Goal: Task Accomplishment & Management: Use online tool/utility

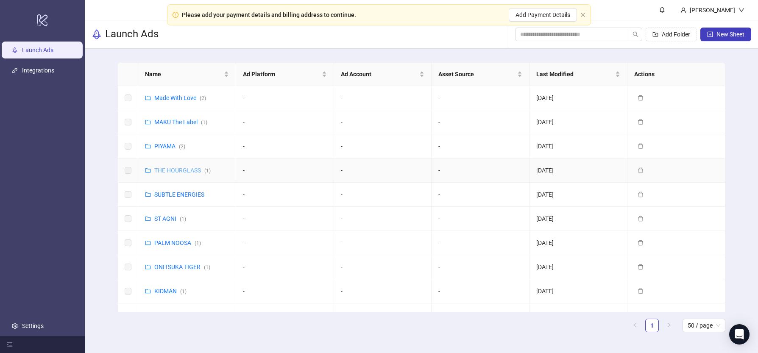
click at [169, 171] on link "THE HOURGLASS ( 1 )" at bounding box center [182, 170] width 56 height 7
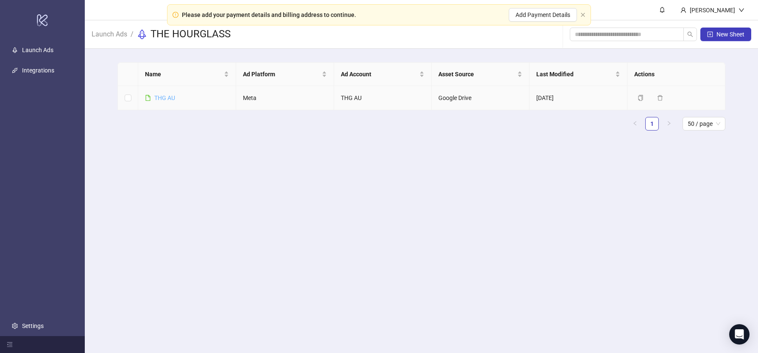
click at [169, 99] on link "THG AU" at bounding box center [164, 97] width 21 height 7
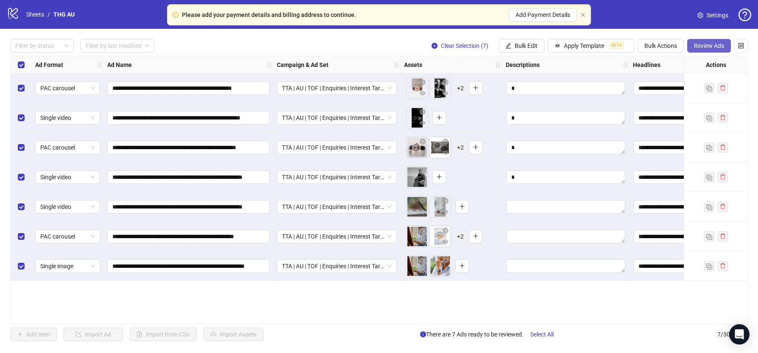
click at [706, 44] on span "Review Ads" at bounding box center [709, 45] width 30 height 7
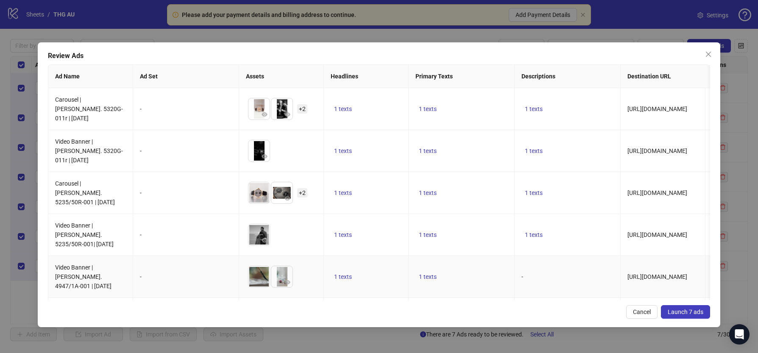
scroll to position [82, 0]
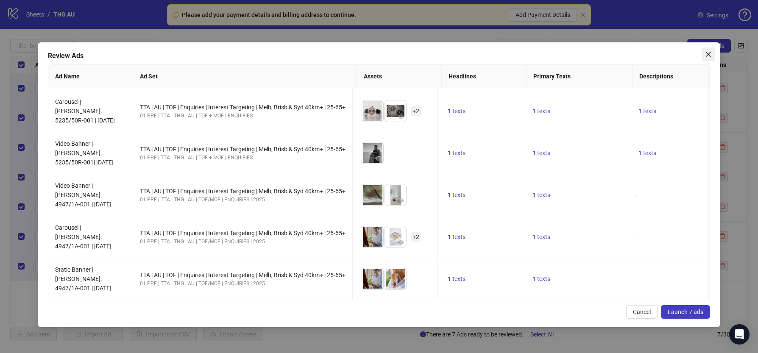
click at [708, 53] on icon "close" at bounding box center [707, 54] width 5 height 5
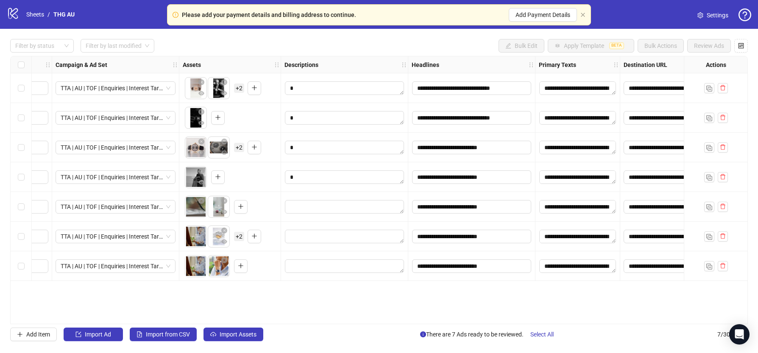
scroll to position [0, 280]
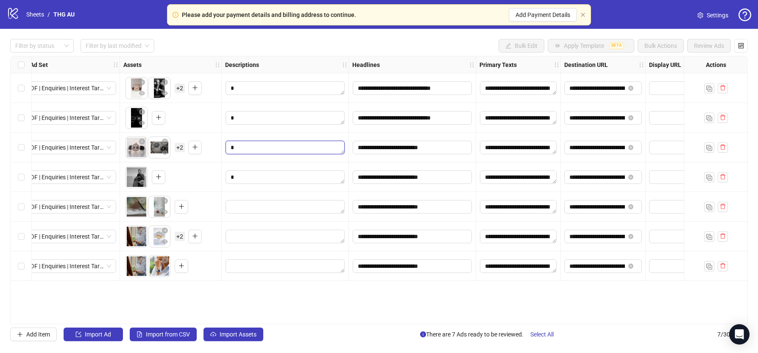
click at [309, 148] on textarea "Edit values" at bounding box center [284, 148] width 119 height 14
click at [254, 178] on textarea "Edit values" at bounding box center [284, 177] width 119 height 14
click at [240, 210] on textarea "Edit values" at bounding box center [284, 207] width 119 height 14
click at [211, 225] on div "To pick up a draggable item, press the space bar. While dragging, use the arrow…" at bounding box center [170, 236] width 94 height 26
click at [232, 237] on textarea "Edit values" at bounding box center [284, 237] width 119 height 14
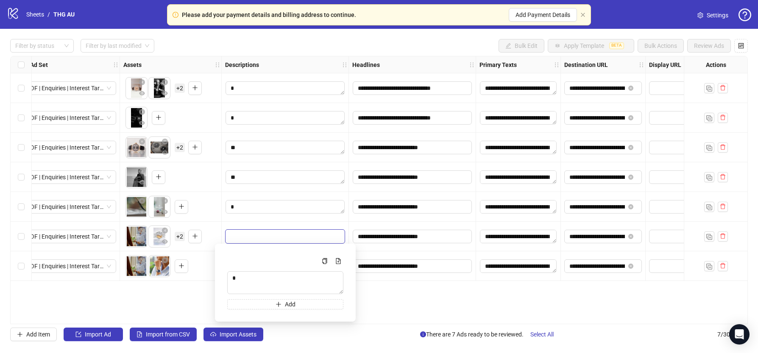
click at [205, 287] on div "**********" at bounding box center [378, 190] width 737 height 268
click at [241, 272] on textarea "Edit values" at bounding box center [284, 266] width 119 height 14
click at [170, 308] on div "**********" at bounding box center [378, 190] width 737 height 268
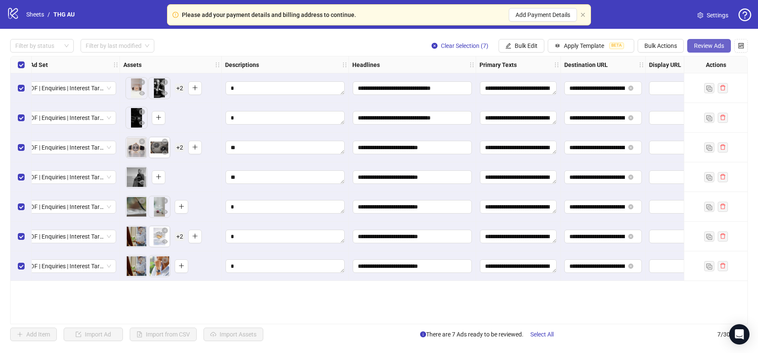
click at [698, 47] on span "Review Ads" at bounding box center [709, 45] width 30 height 7
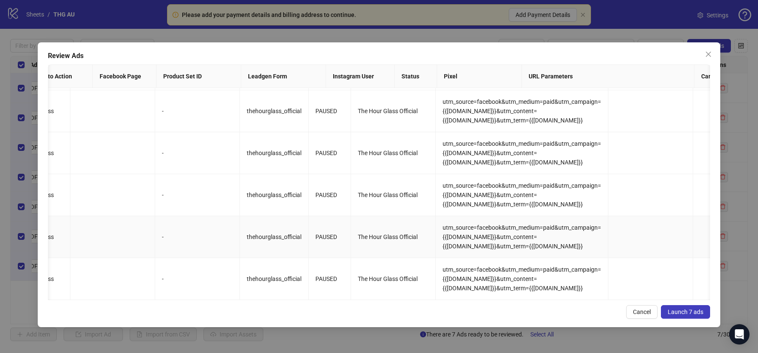
scroll to position [0, 992]
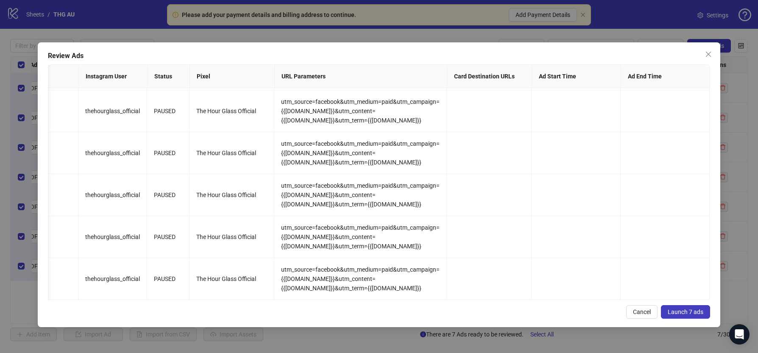
click at [680, 312] on span "Launch 7 ads" at bounding box center [685, 311] width 36 height 7
